Goal: Information Seeking & Learning: Learn about a topic

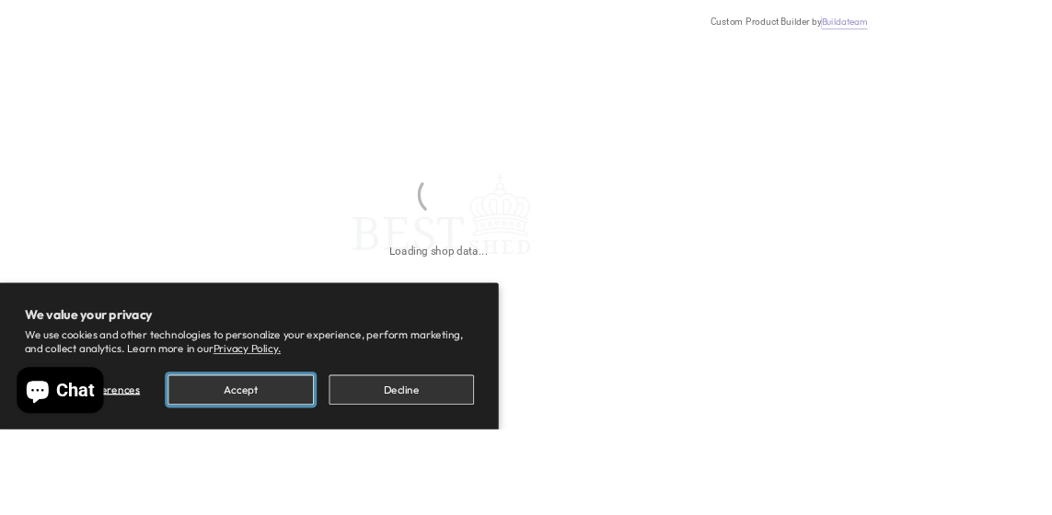
click at [371, 486] on button "Accept" at bounding box center [289, 468] width 174 height 36
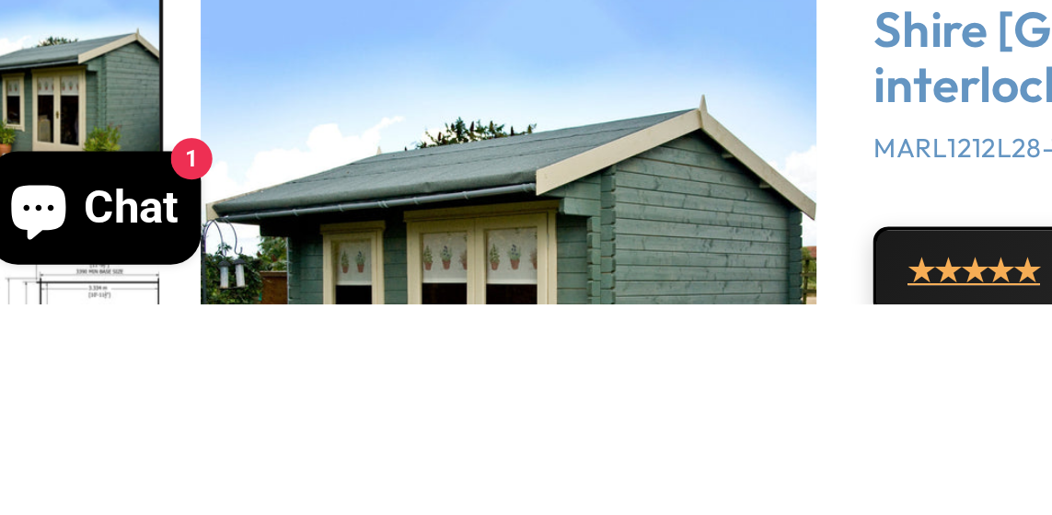
scroll to position [4, 0]
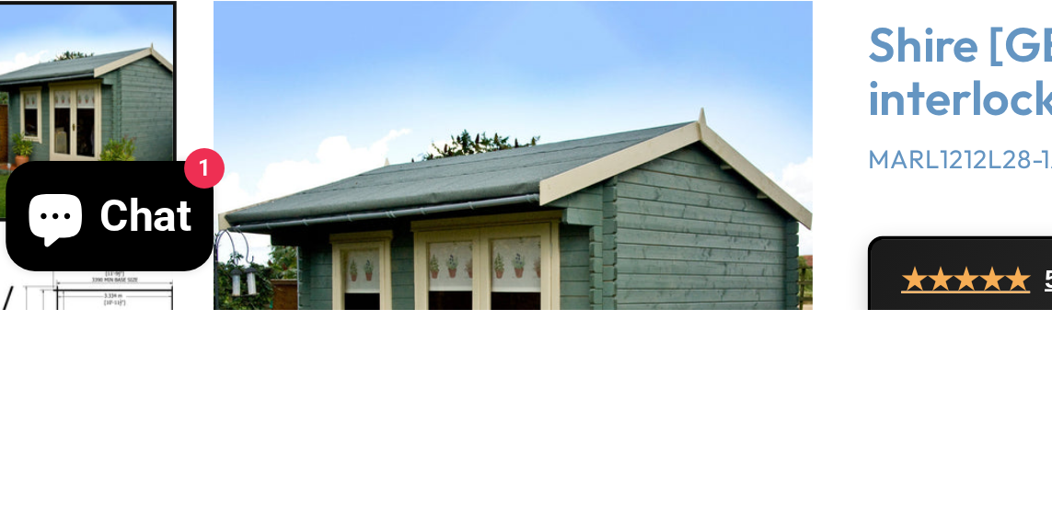
click at [271, 514] on img "1 / 18" at bounding box center [274, 511] width 300 height 300
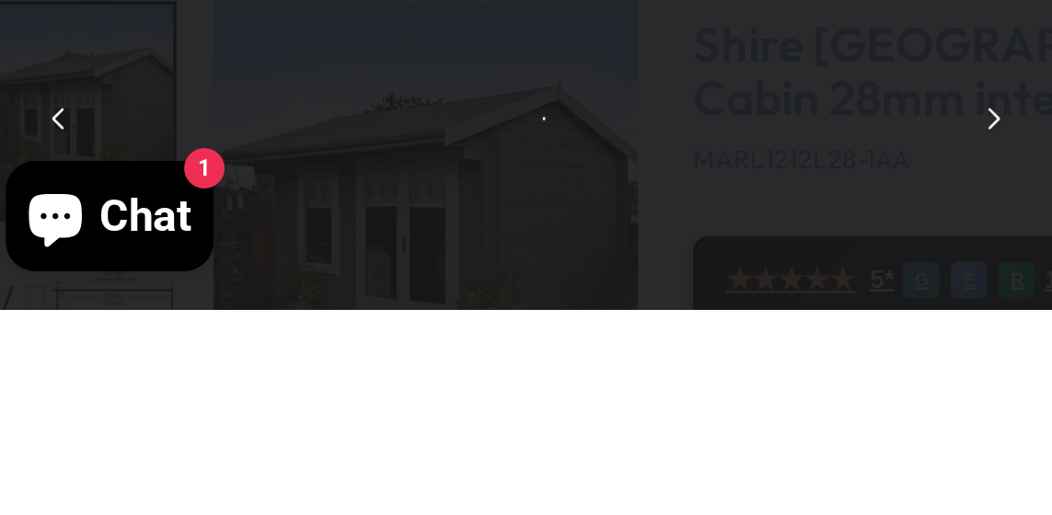
scroll to position [4, 0]
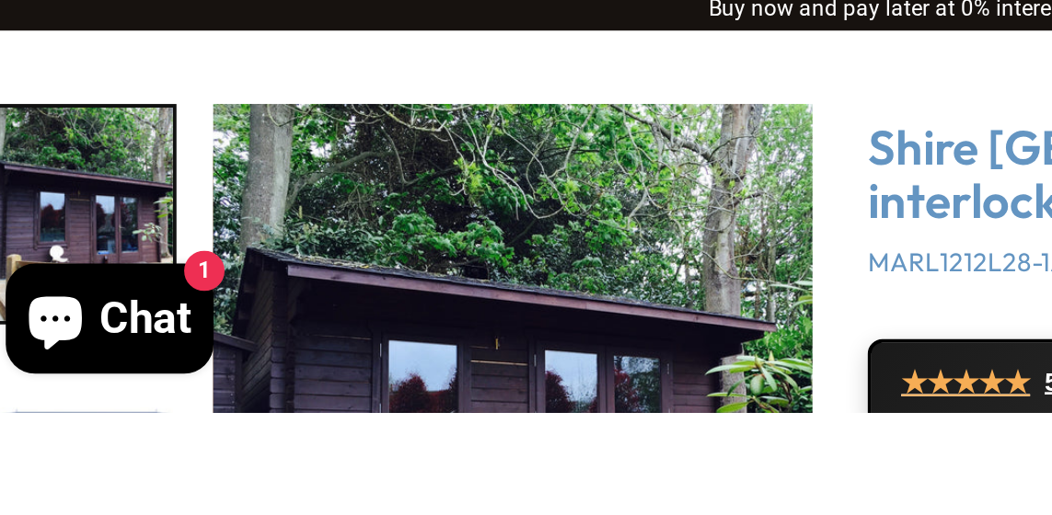
scroll to position [5, 0]
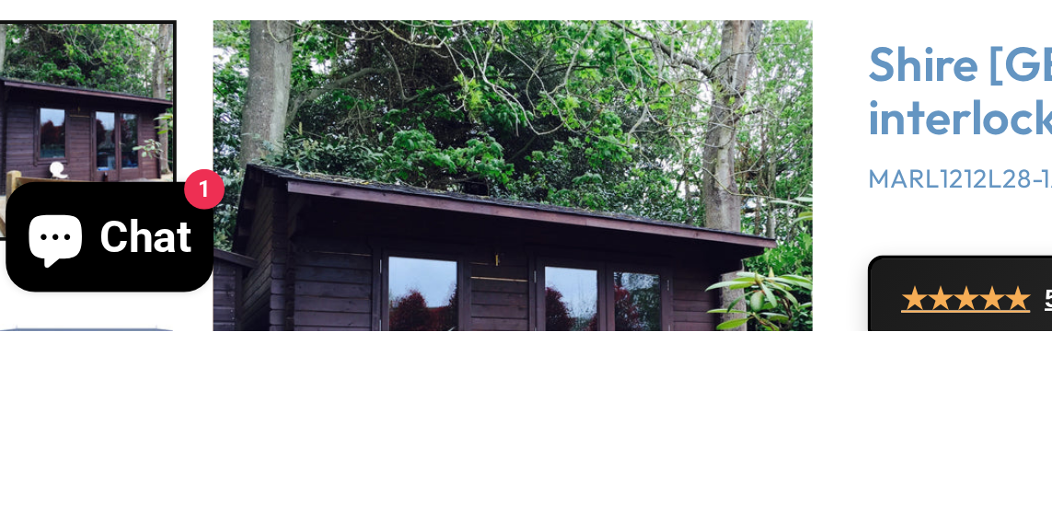
click at [216, 514] on img "16 / 18" at bounding box center [274, 510] width 300 height 300
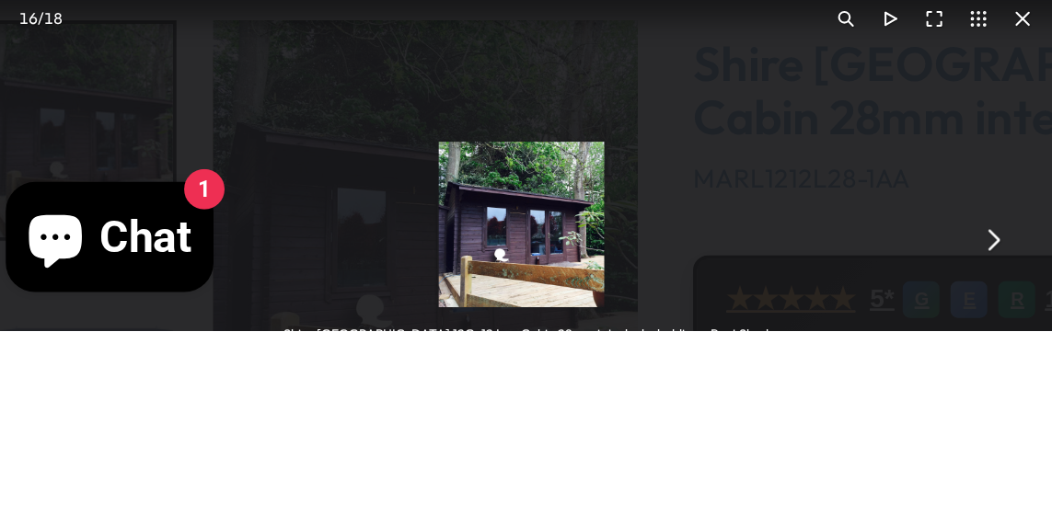
scroll to position [5, 0]
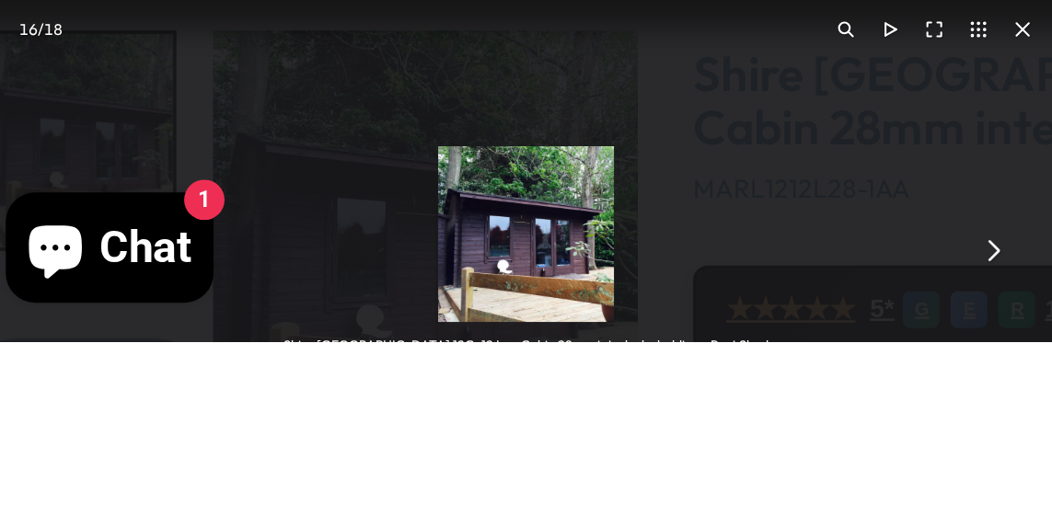
click at [514, 466] on button "You can close this modal content with the ESC key" at bounding box center [514, 469] width 22 height 22
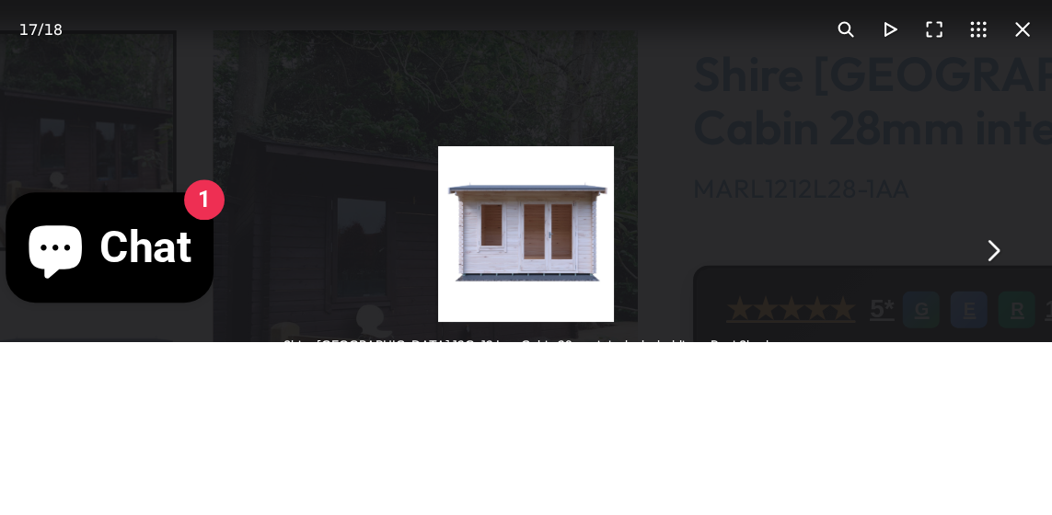
click at [521, 469] on button "You can close this modal content with the ESC key" at bounding box center [514, 469] width 22 height 22
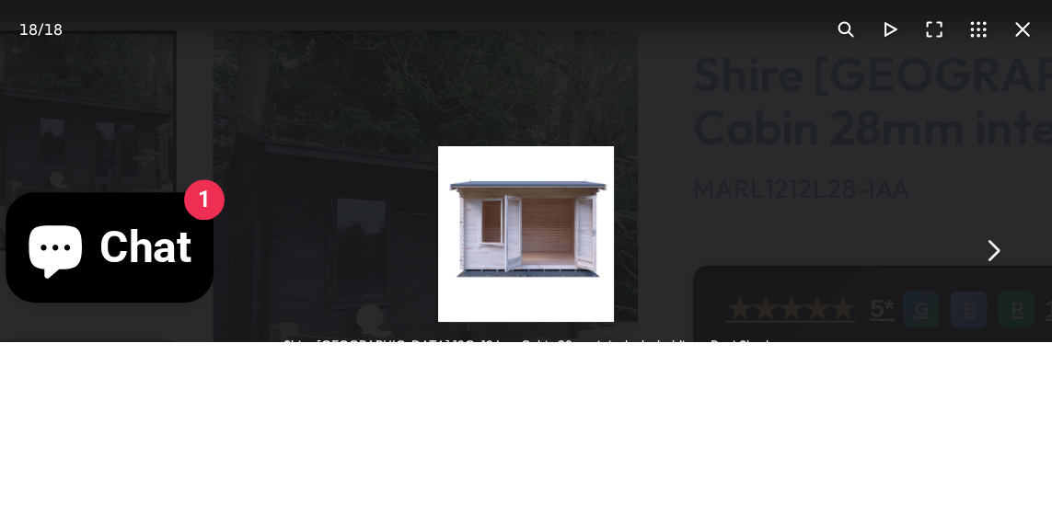
click at [517, 468] on button "You can close this modal content with the ESC key" at bounding box center [514, 469] width 22 height 22
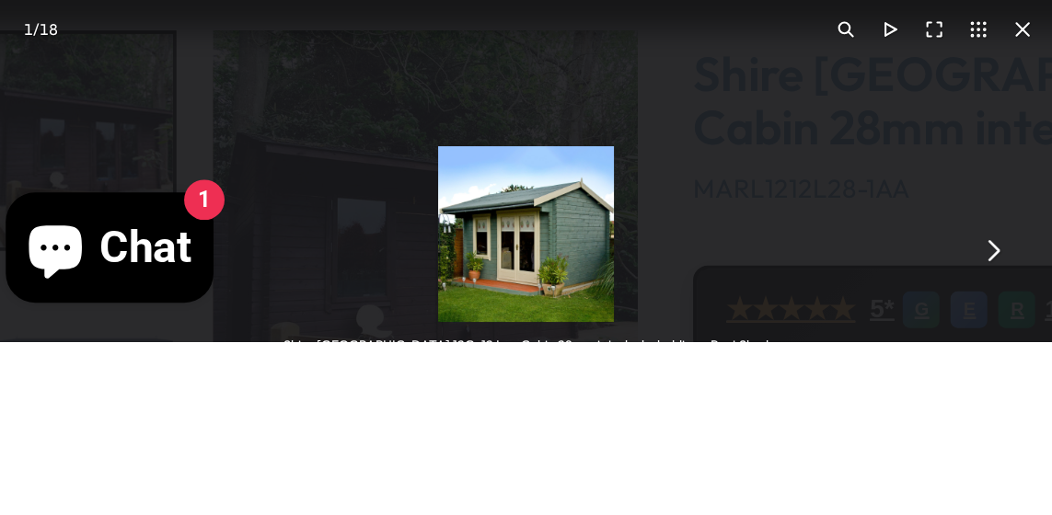
click at [520, 473] on button "You can close this modal content with the ESC key" at bounding box center [514, 469] width 22 height 22
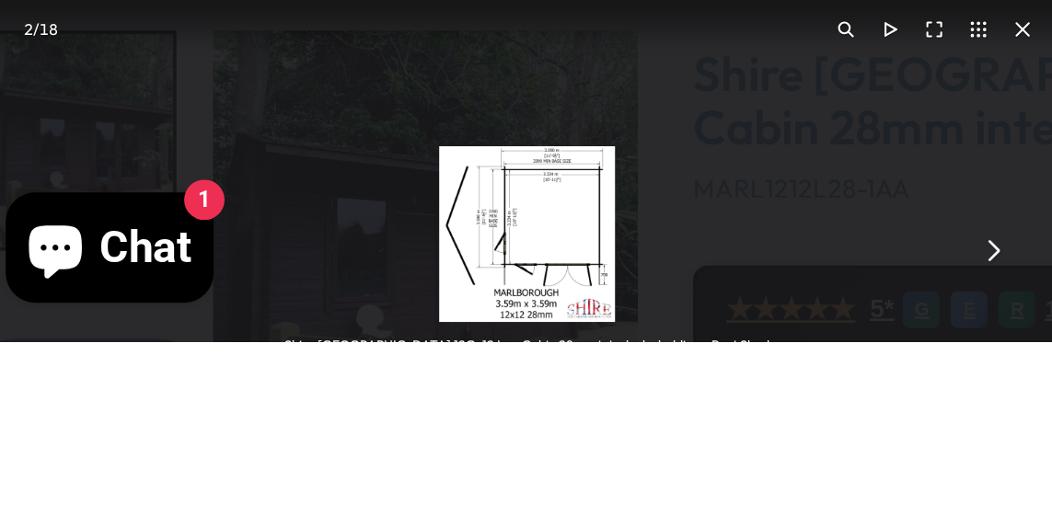
click at [519, 477] on button "You can close this modal content with the ESC key" at bounding box center [514, 469] width 22 height 22
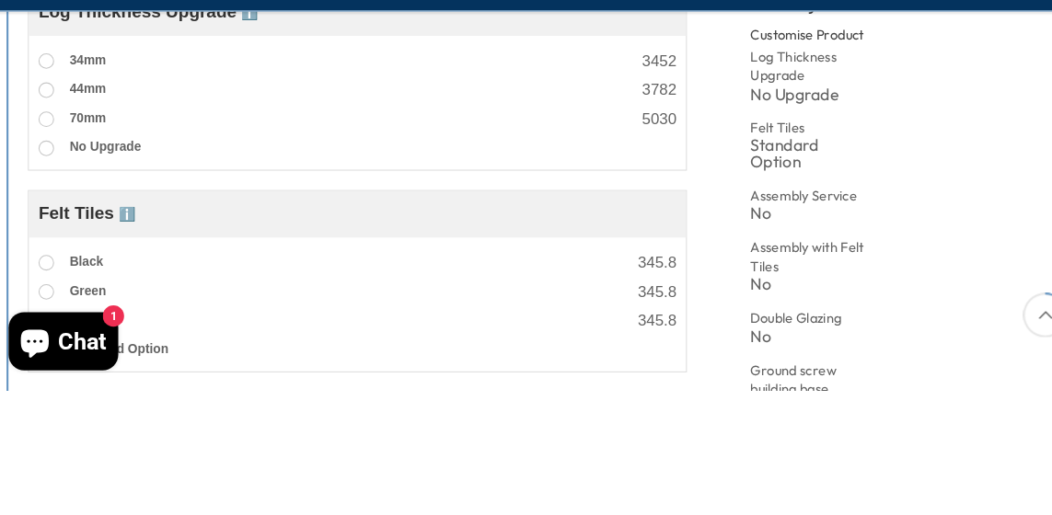
scroll to position [678, 0]
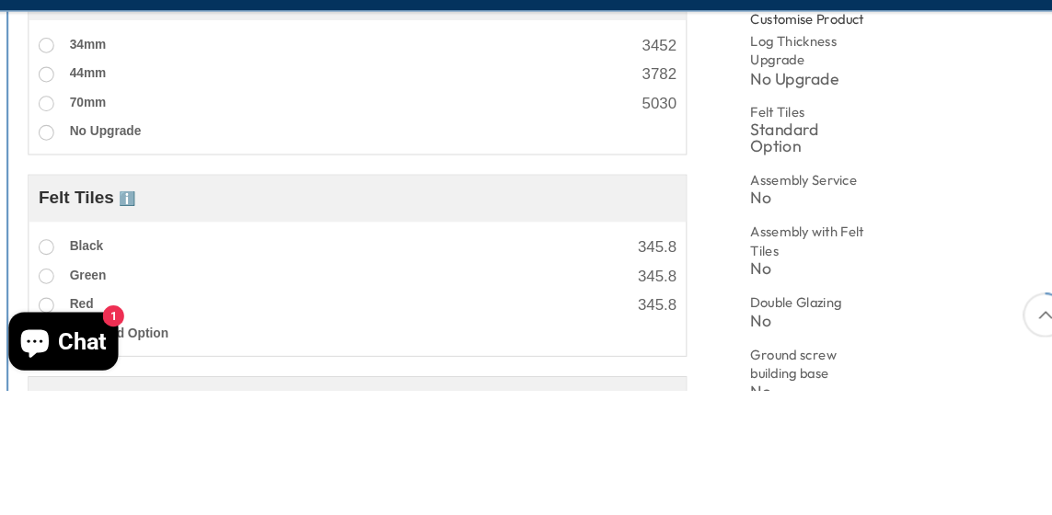
click at [843, 444] on div at bounding box center [873, 439] width 63 height 33
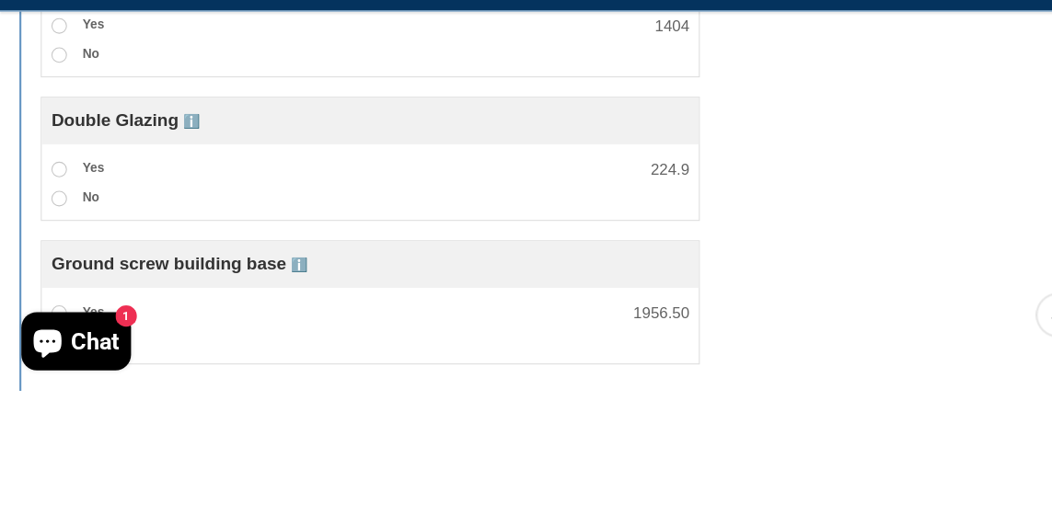
scroll to position [1127, 0]
